Goal: Find specific page/section: Find specific page/section

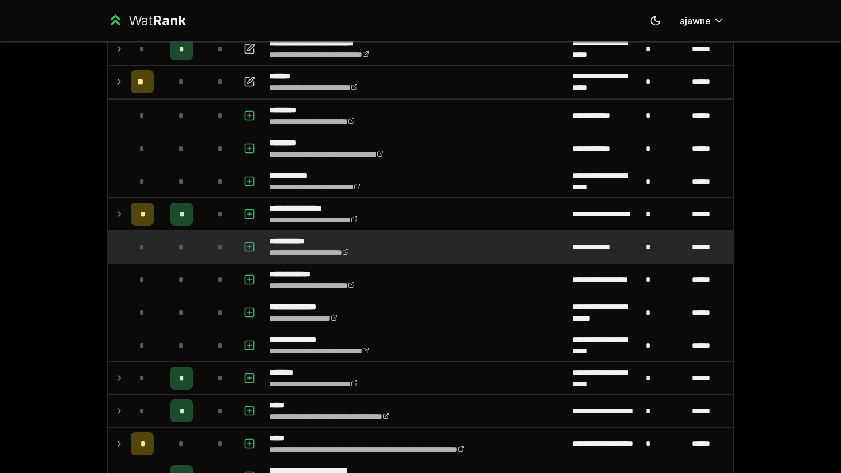
scroll to position [100, 0]
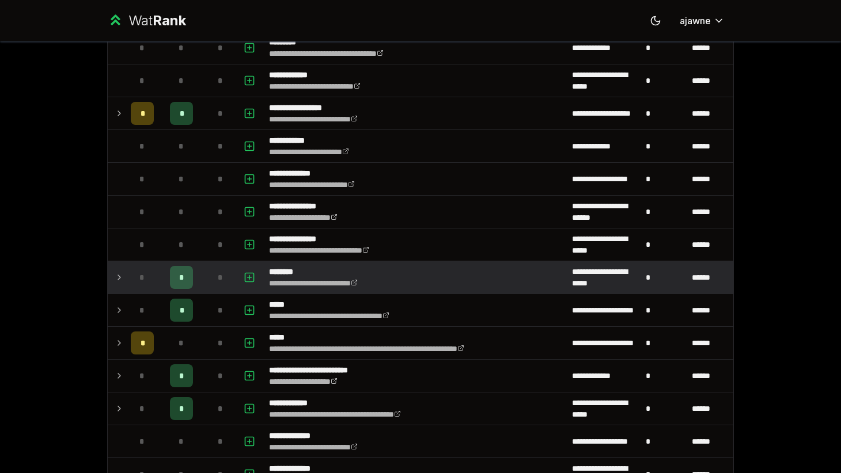
scroll to position [204, 0]
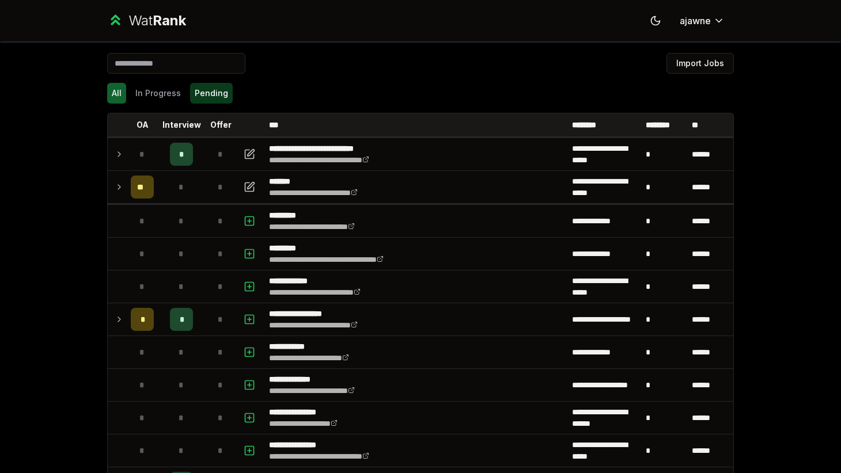
click at [207, 87] on button "Pending" at bounding box center [211, 93] width 43 height 21
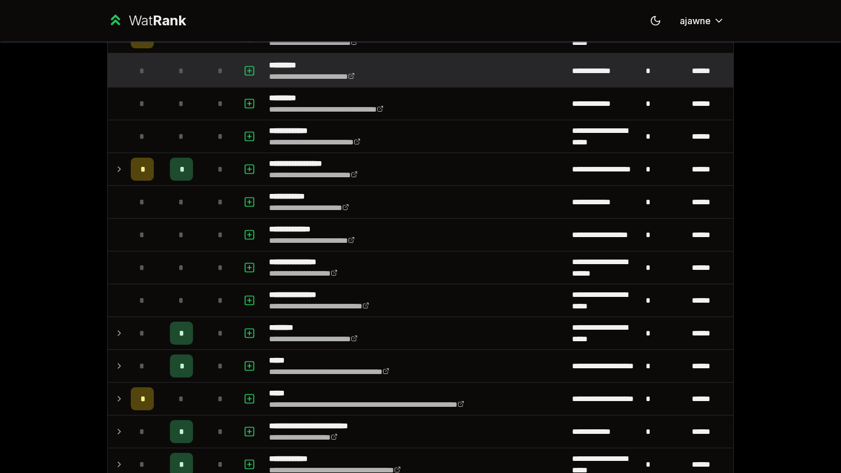
scroll to position [157, 0]
